Goal: Obtain resource: Download file/media

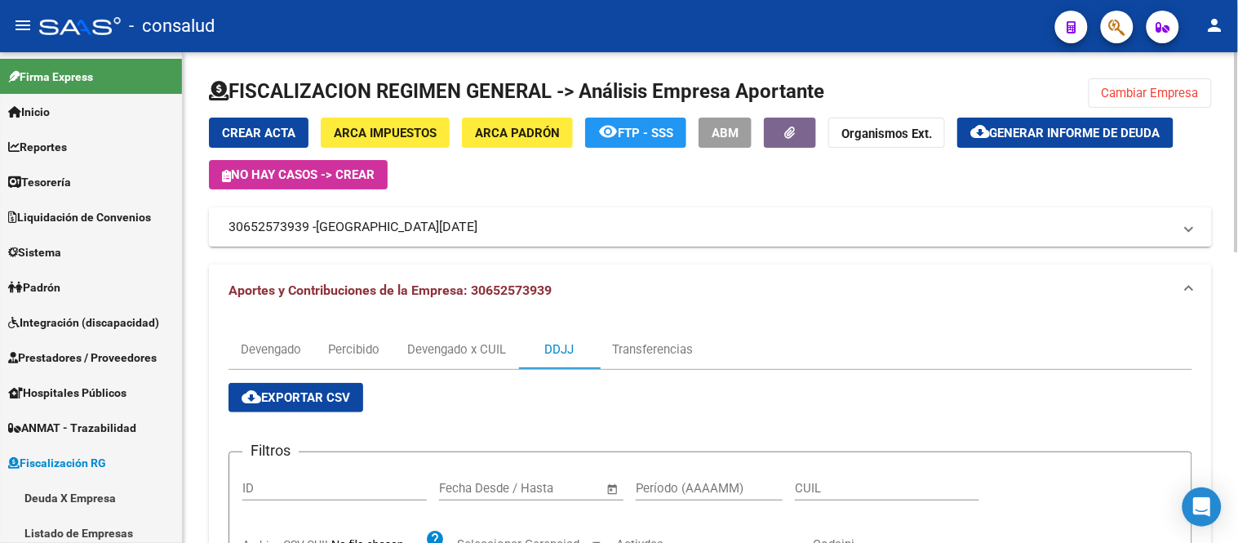
scroll to position [217, 0]
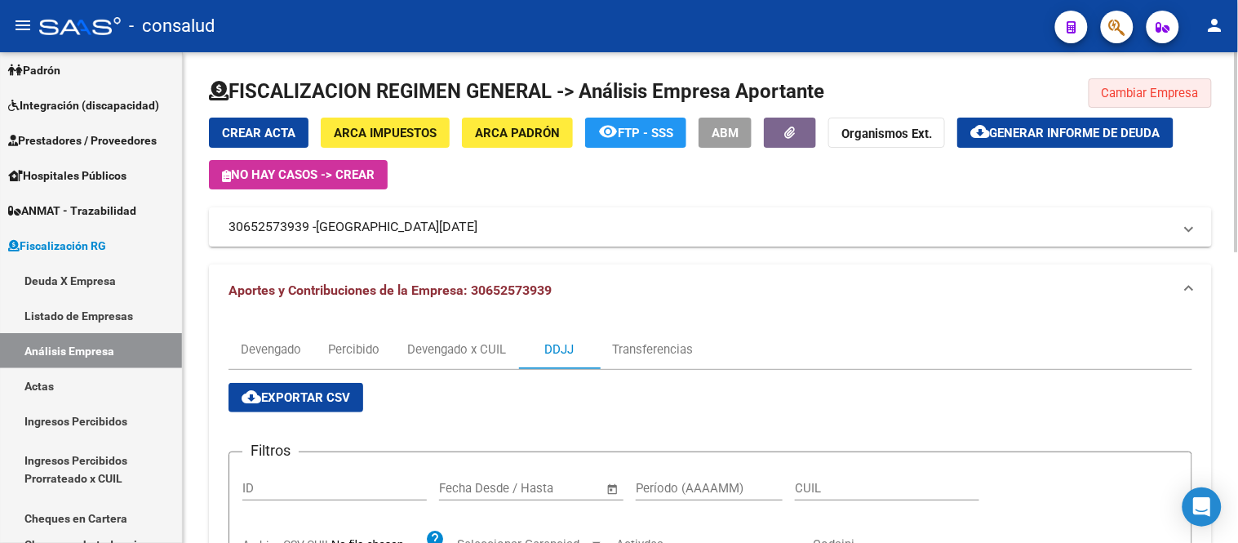
drag, startPoint x: 1152, startPoint y: 93, endPoint x: 1143, endPoint y: 85, distance: 11.5
click at [1151, 92] on span "Cambiar Empresa" at bounding box center [1150, 93] width 97 height 15
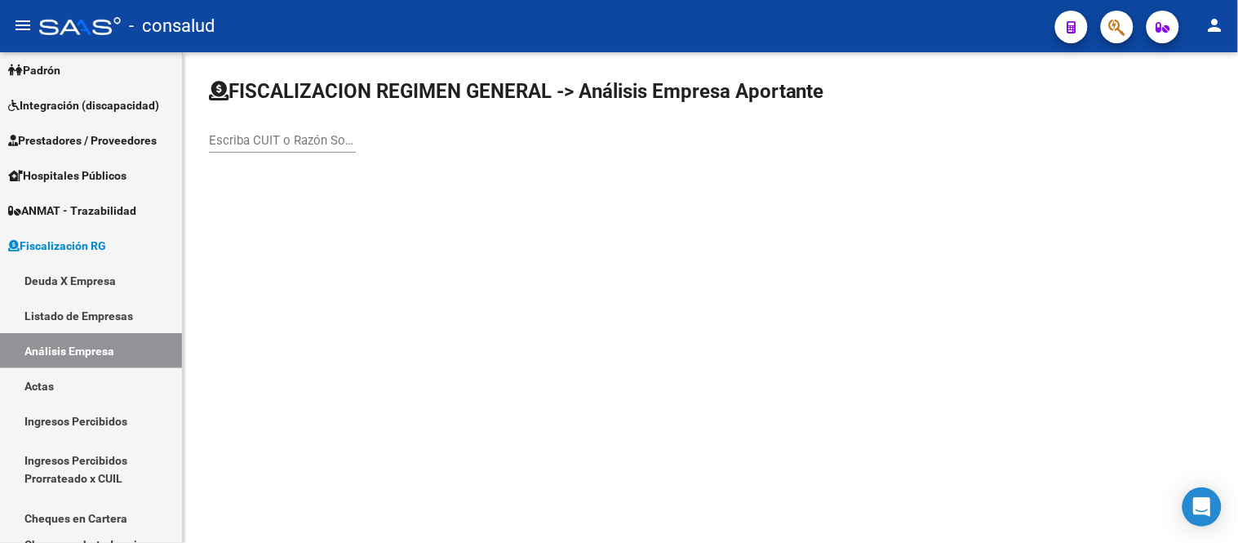
click at [270, 140] on input "Escriba CUIT o Razón Social para buscar" at bounding box center [282, 140] width 147 height 15
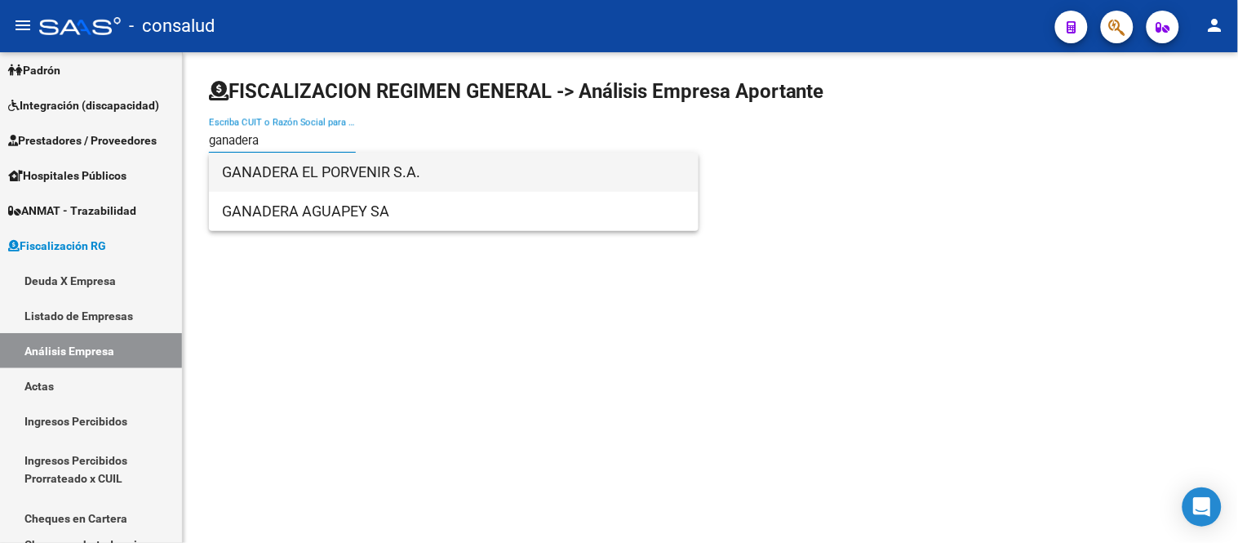
type input "ganadera"
click at [341, 174] on span "GANADERA EL PORVENIR S.A." at bounding box center [454, 172] width 464 height 39
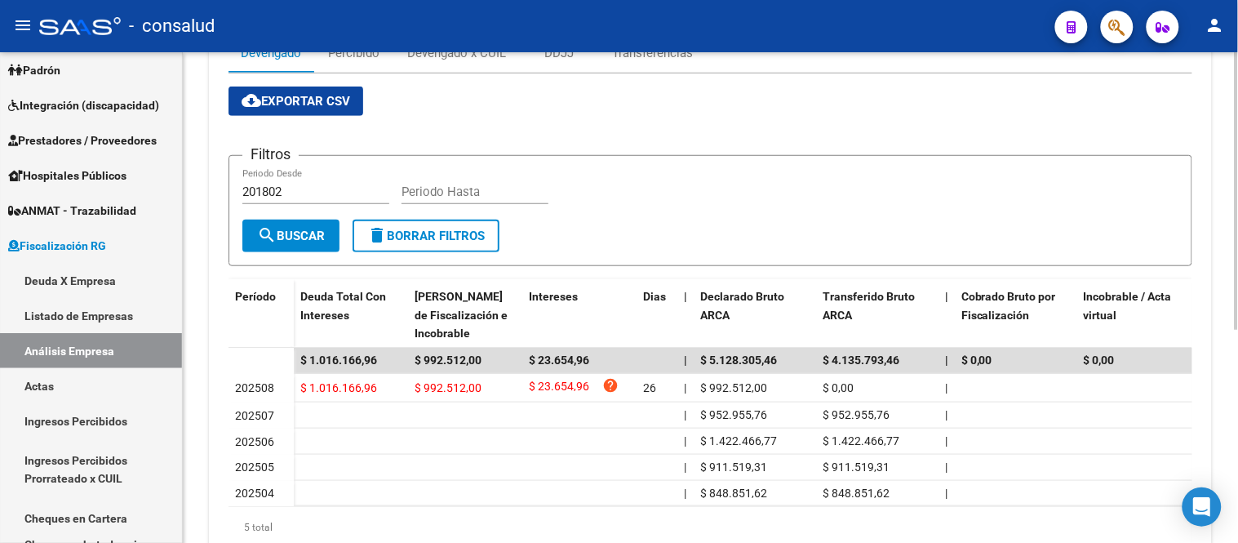
scroll to position [198, 0]
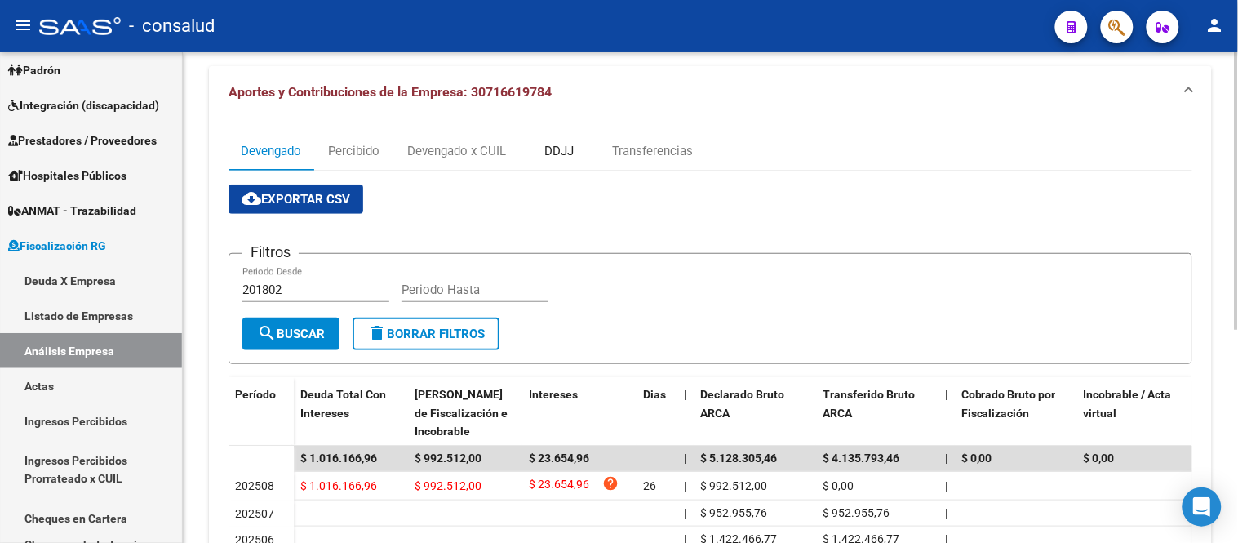
click at [563, 151] on div "DDJJ" at bounding box center [558, 151] width 29 height 18
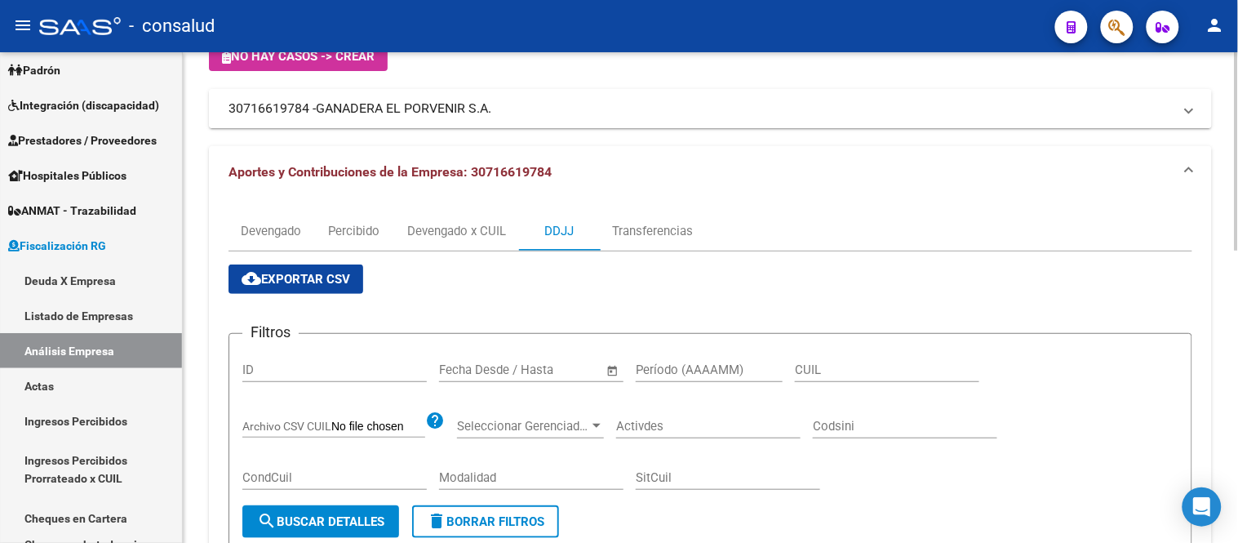
scroll to position [0, 0]
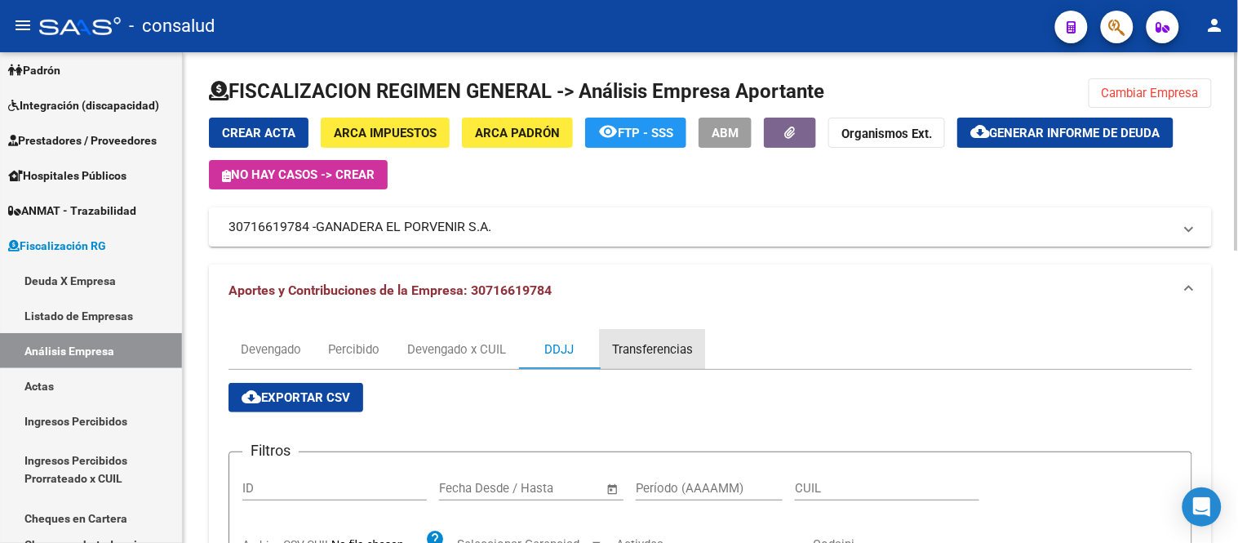
click at [666, 347] on div "Transferencias" at bounding box center [652, 349] width 81 height 18
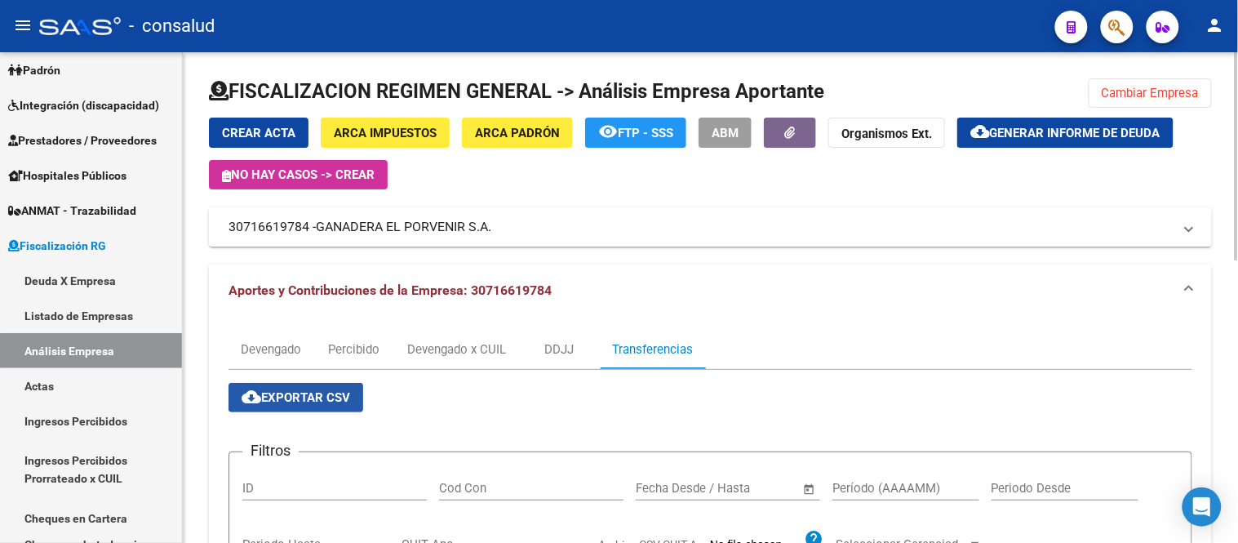
click at [289, 393] on span "cloud_download Exportar CSV" at bounding box center [296, 397] width 109 height 15
click at [253, 344] on div "Devengado" at bounding box center [271, 349] width 60 height 18
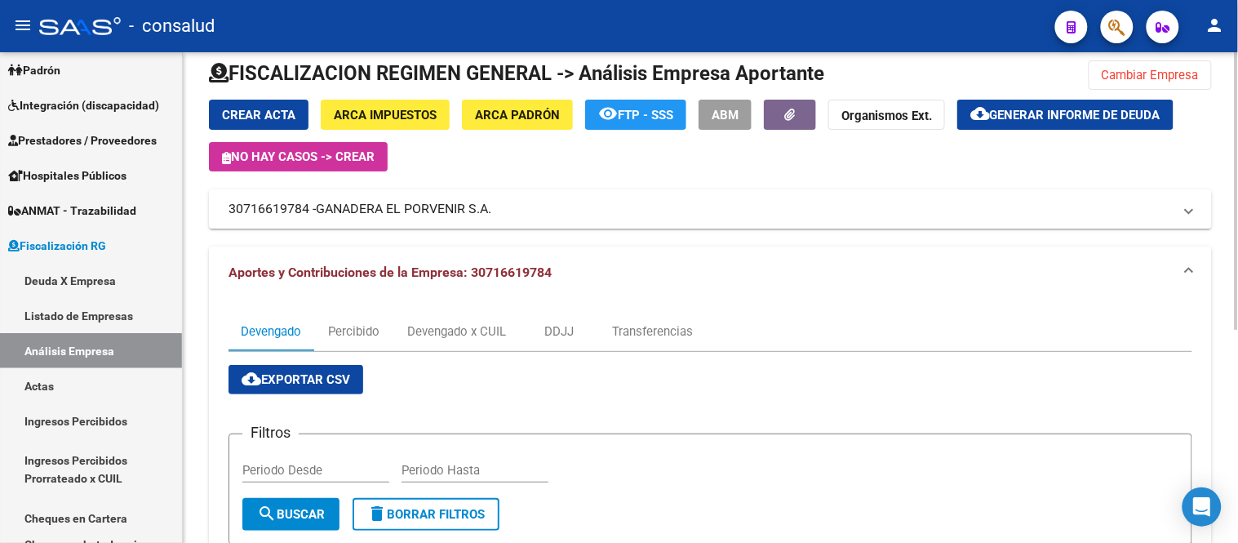
scroll to position [17, 0]
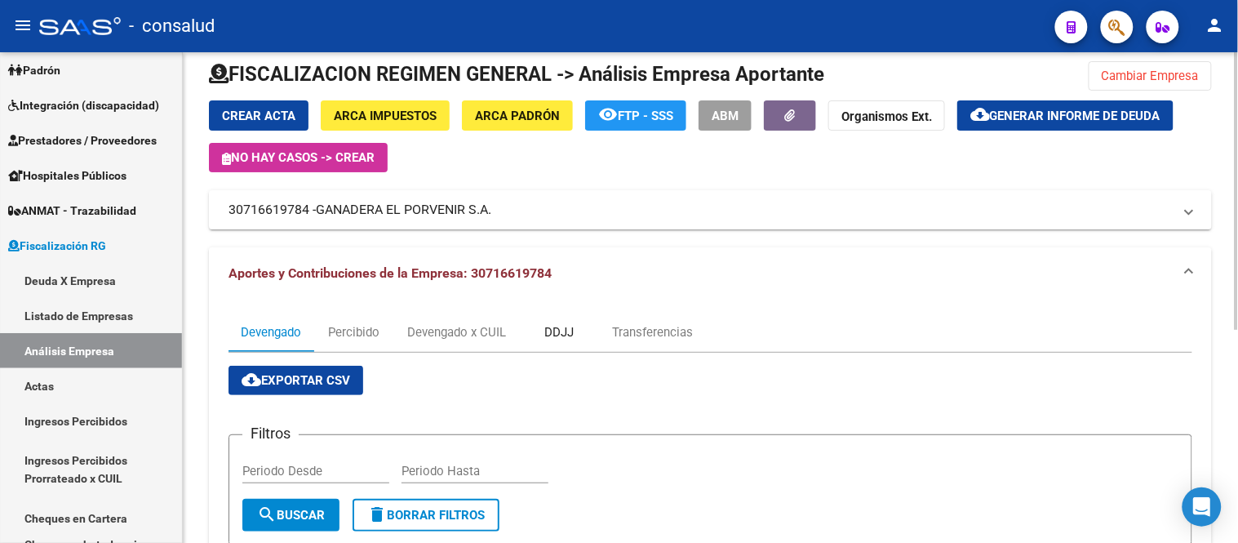
click at [561, 331] on div "DDJJ" at bounding box center [558, 332] width 29 height 18
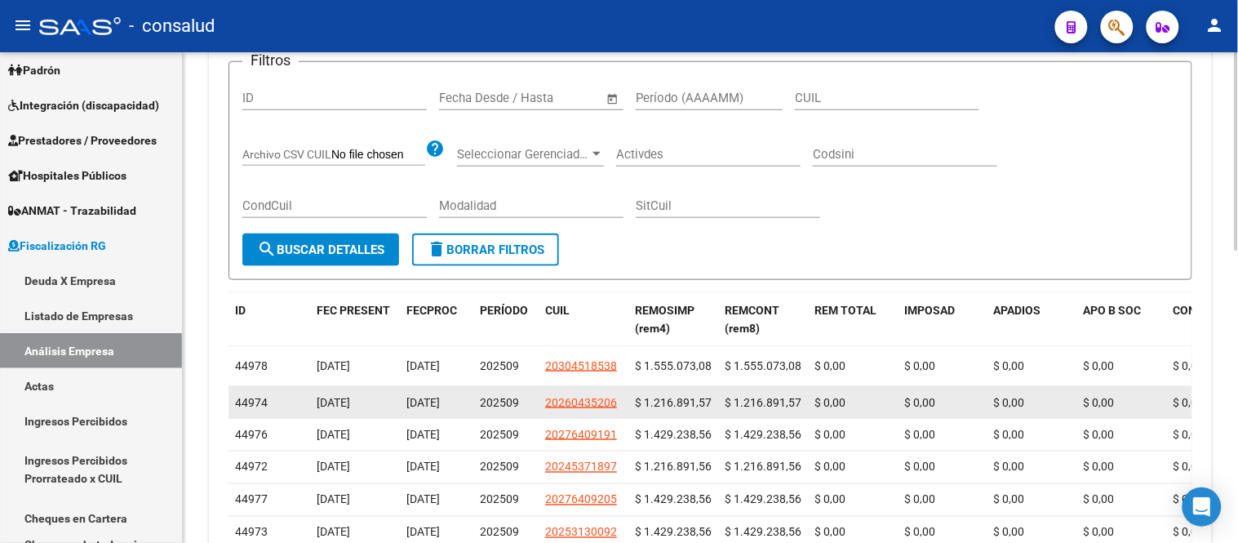
scroll to position [182, 0]
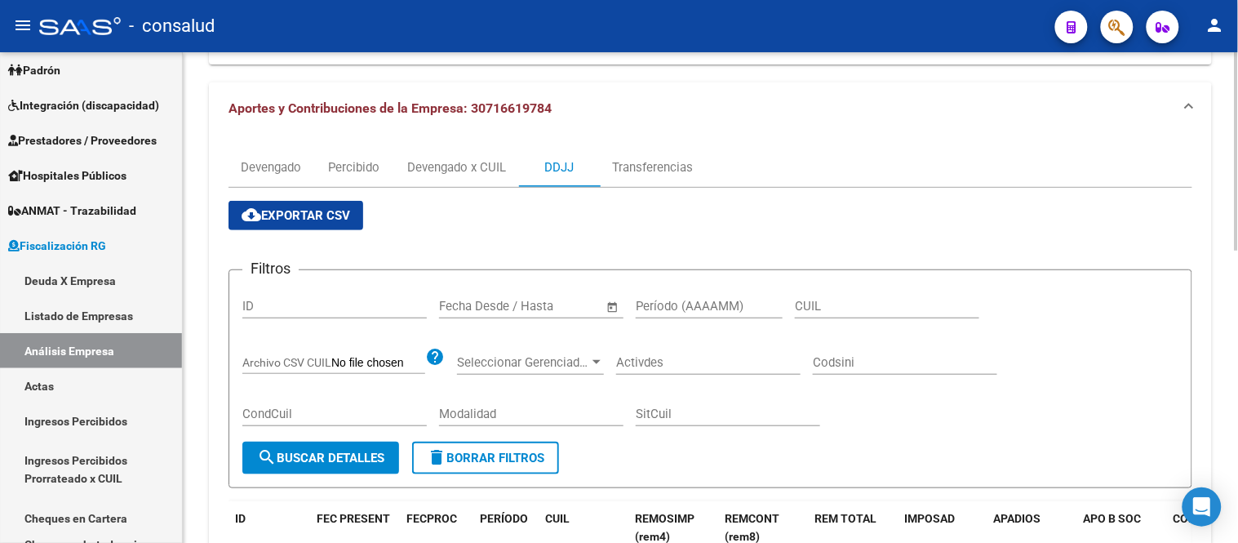
click at [282, 220] on span "cloud_download Exportar CSV" at bounding box center [296, 215] width 109 height 15
